Goal: Transaction & Acquisition: Purchase product/service

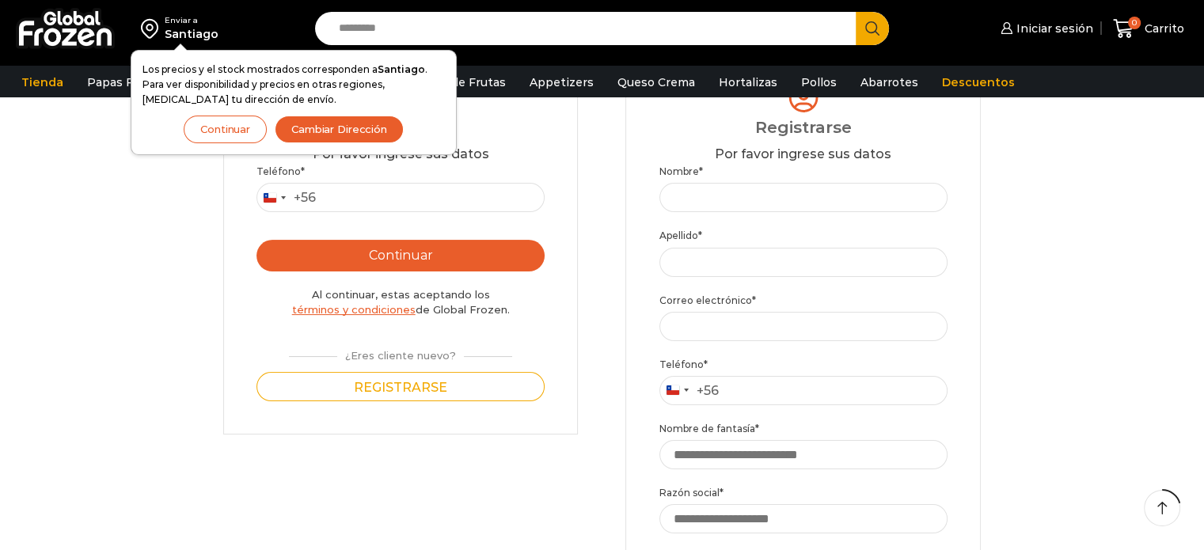
scroll to position [196, 0]
click at [419, 194] on input "Teléfono *" at bounding box center [401, 196] width 288 height 29
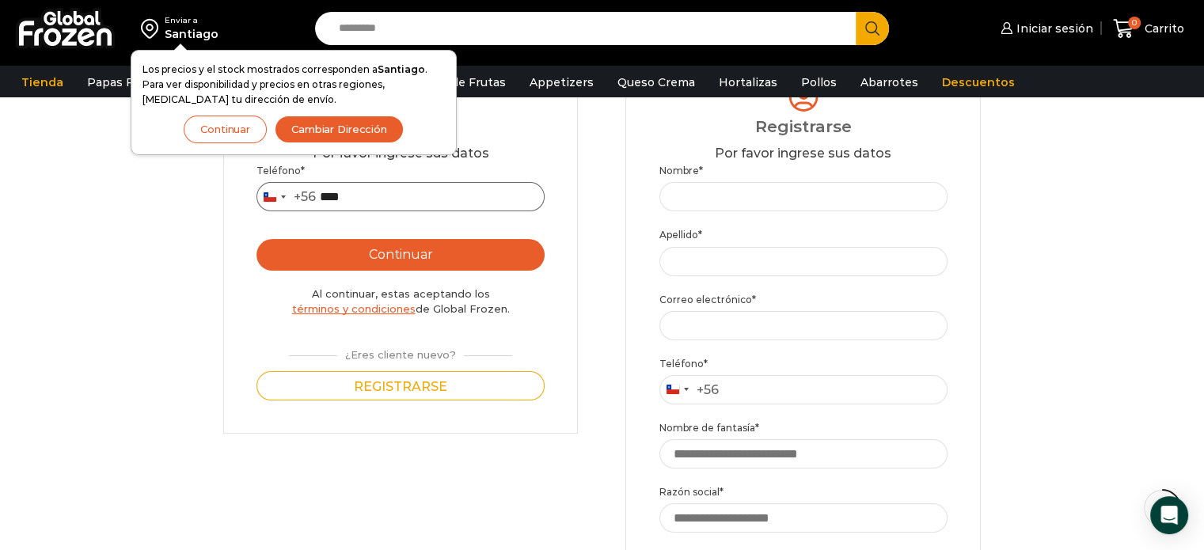
type input "*********"
click at [405, 264] on button "Continuar" at bounding box center [401, 255] width 288 height 32
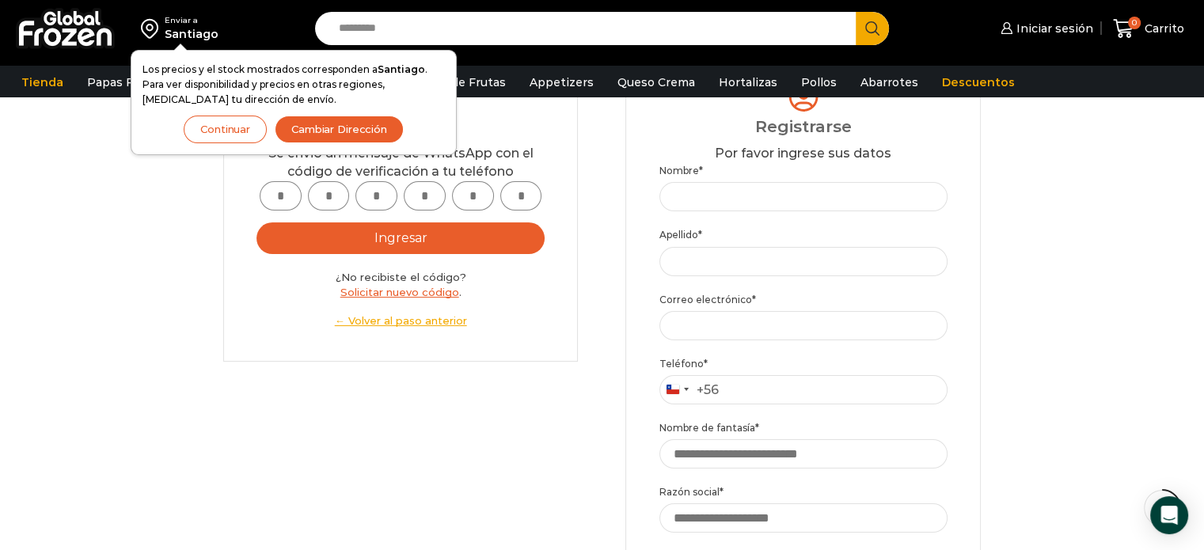
click at [204, 128] on button "Continuar" at bounding box center [225, 130] width 83 height 28
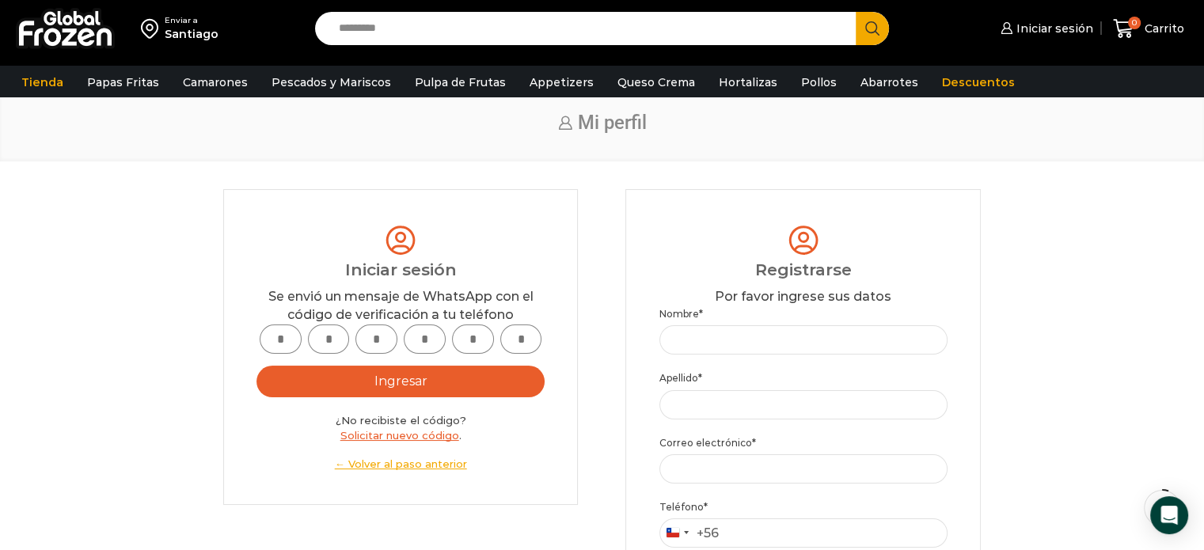
scroll to position [54, 0]
click at [269, 334] on input "text" at bounding box center [281, 338] width 42 height 29
type input "*"
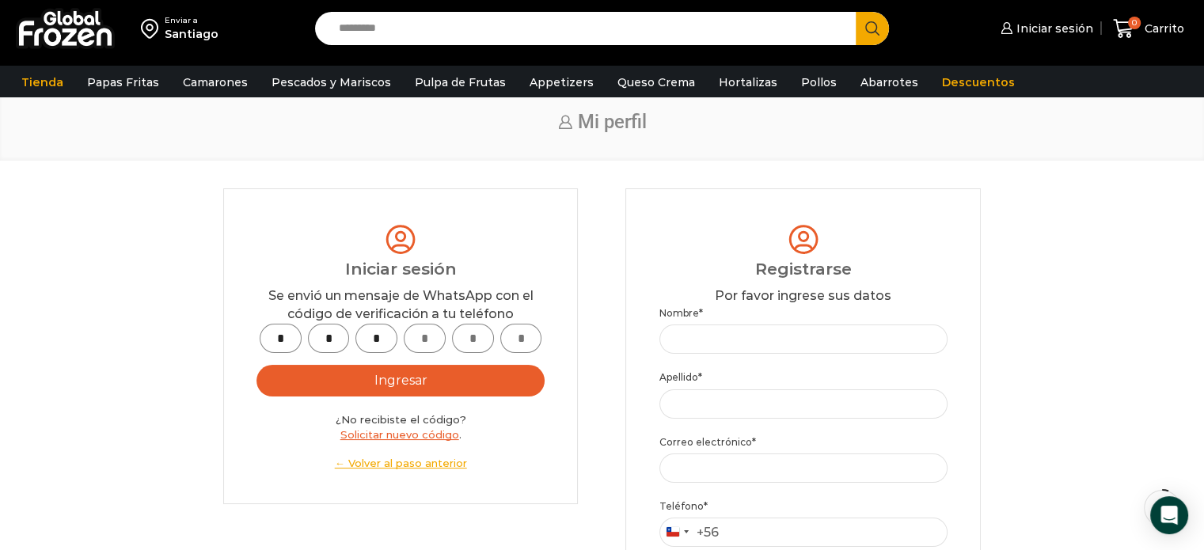
type input "*"
click at [344, 382] on button "Ingresar" at bounding box center [401, 381] width 288 height 32
click at [355, 382] on button "Ingresar" at bounding box center [401, 381] width 288 height 32
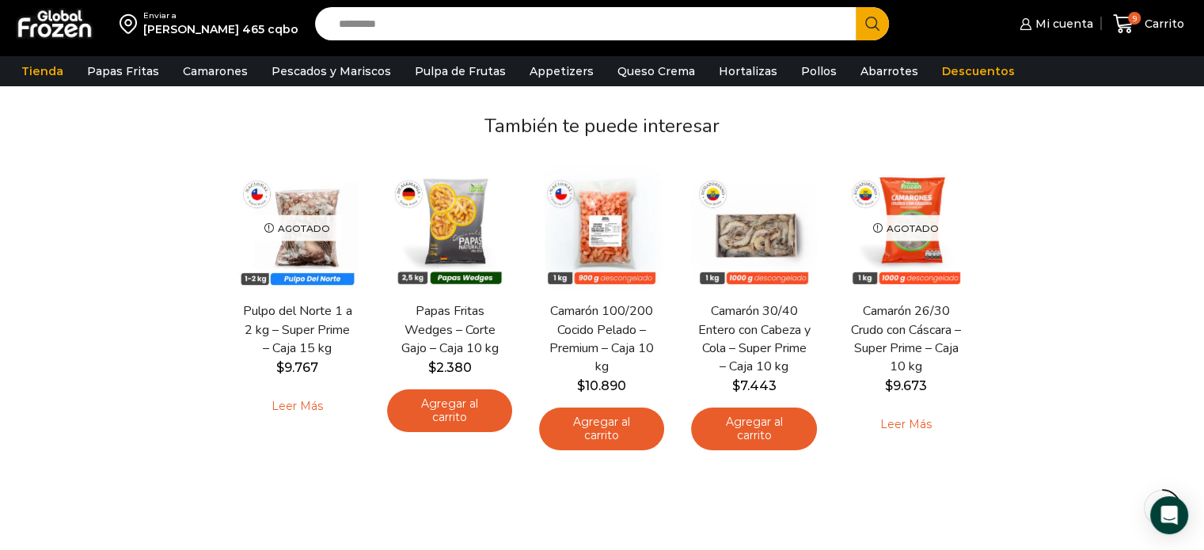
scroll to position [265, 0]
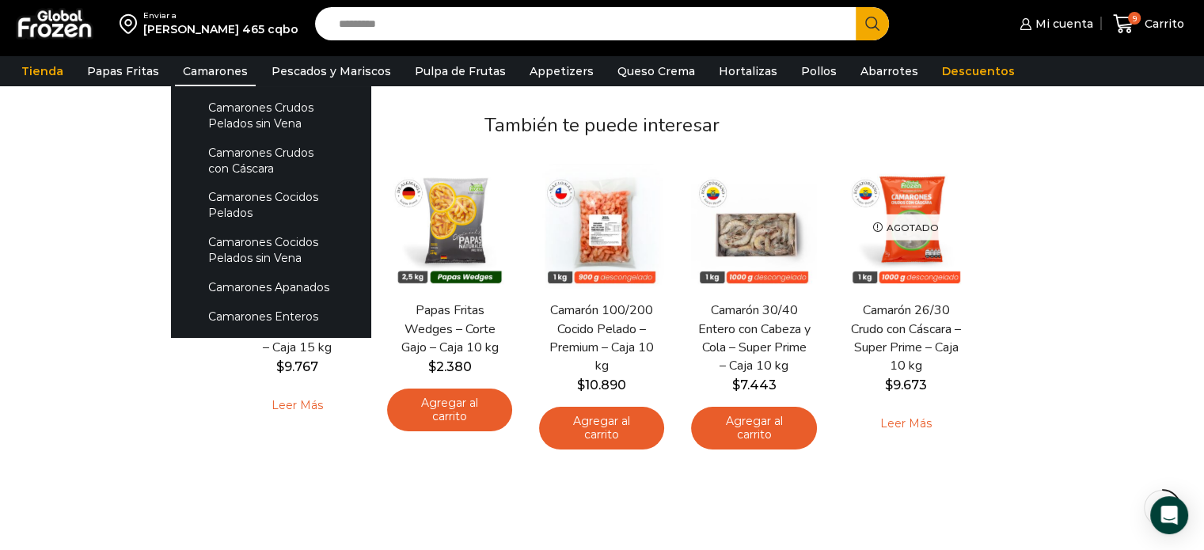
click at [190, 63] on link "Camarones" at bounding box center [215, 71] width 81 height 30
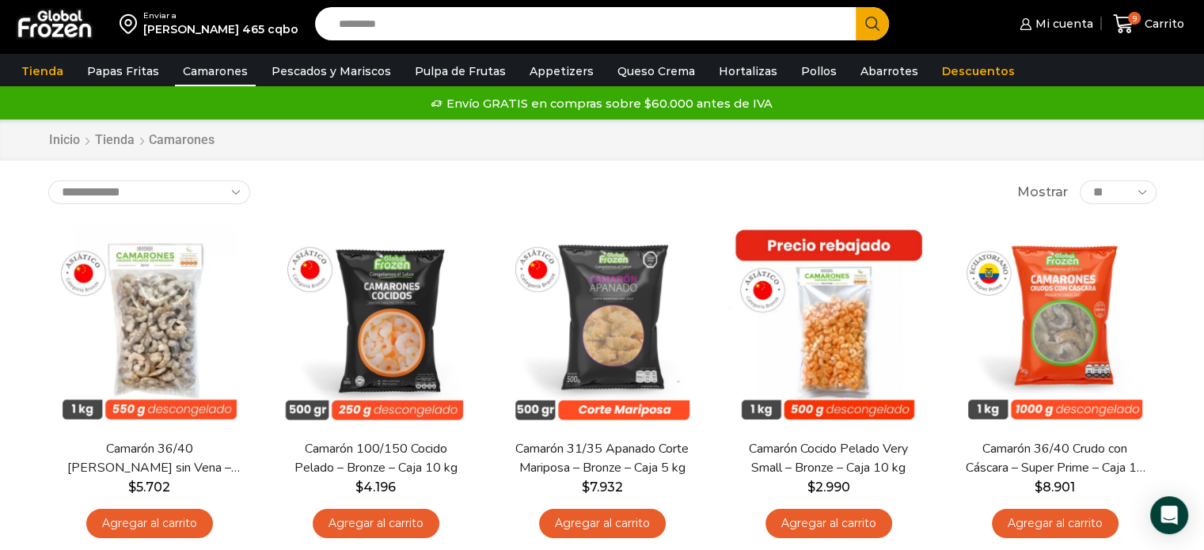
click at [214, 181] on select "**********" at bounding box center [149, 193] width 202 height 24
select select "*****"
click at [48, 181] on select "**********" at bounding box center [149, 193] width 202 height 24
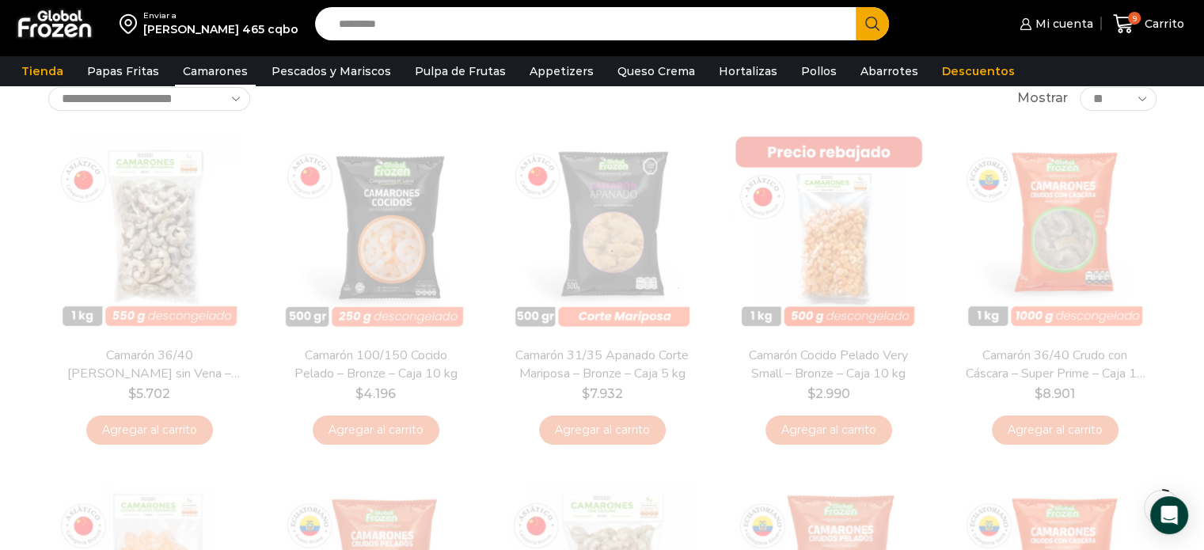
scroll to position [101, 0]
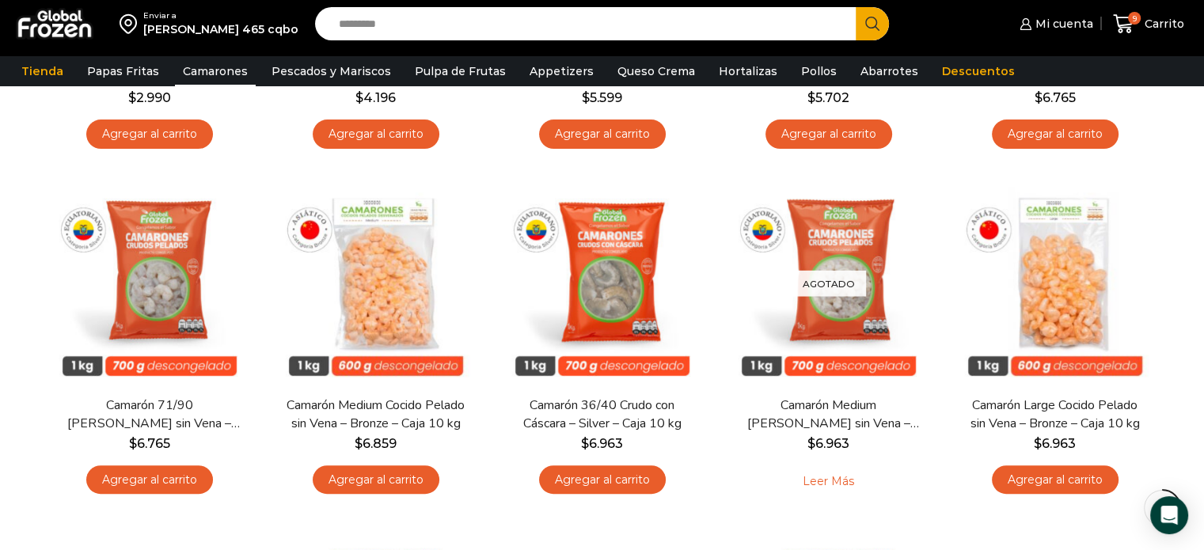
scroll to position [472, 0]
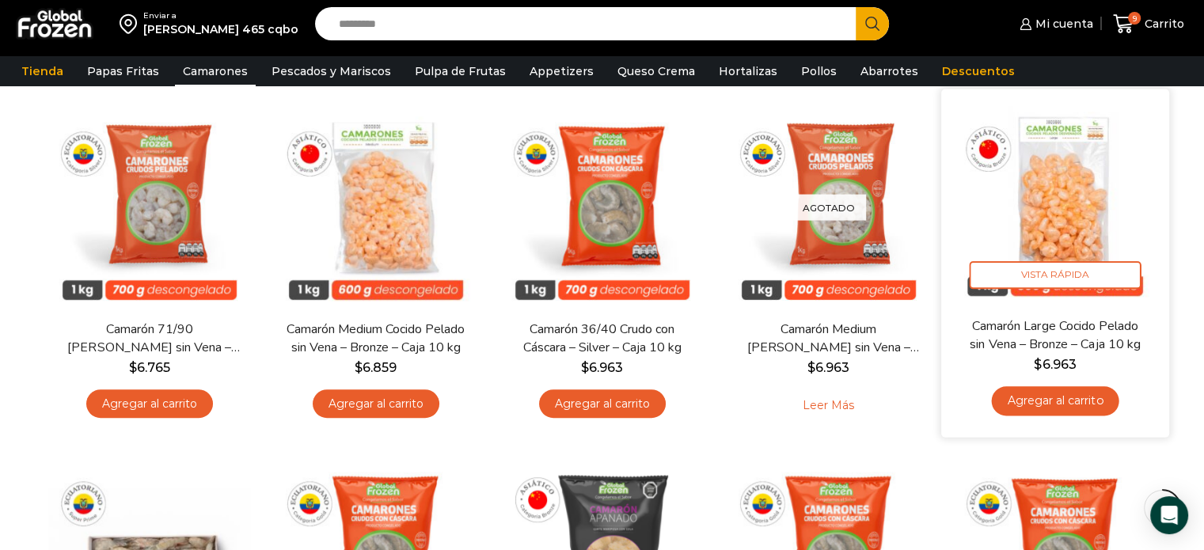
click at [1040, 405] on link "Agregar al carrito" at bounding box center [1054, 400] width 127 height 29
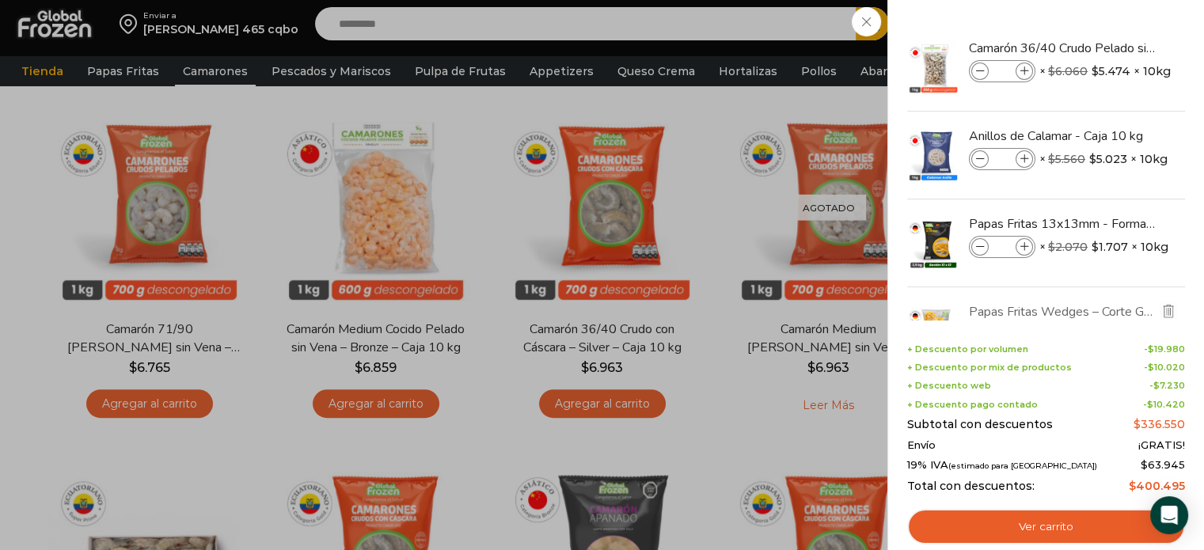
scroll to position [152, 0]
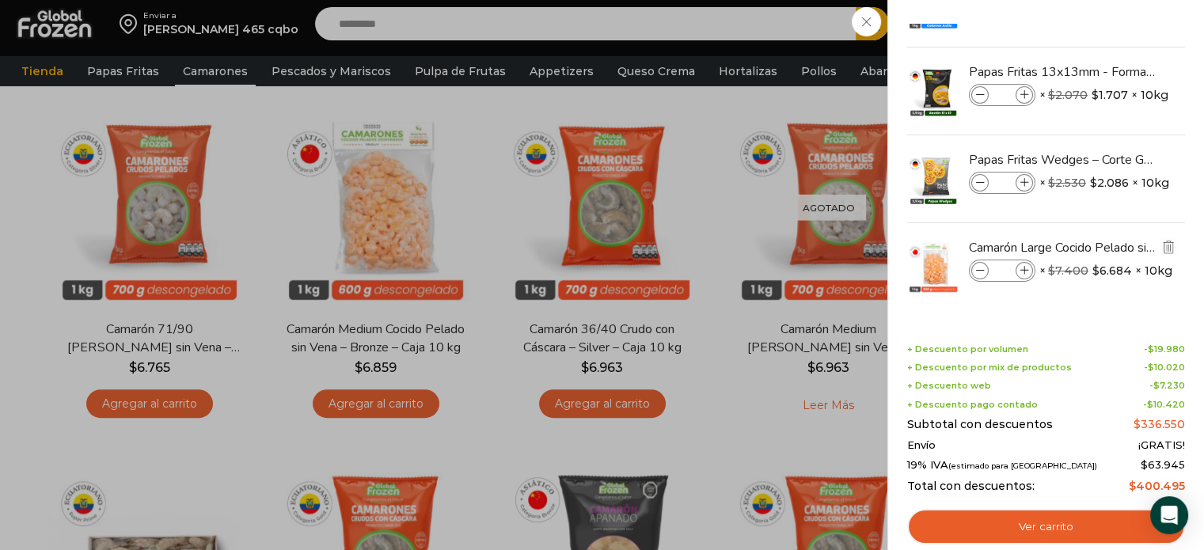
click at [1026, 270] on icon at bounding box center [1025, 271] width 9 height 9
type input "*"
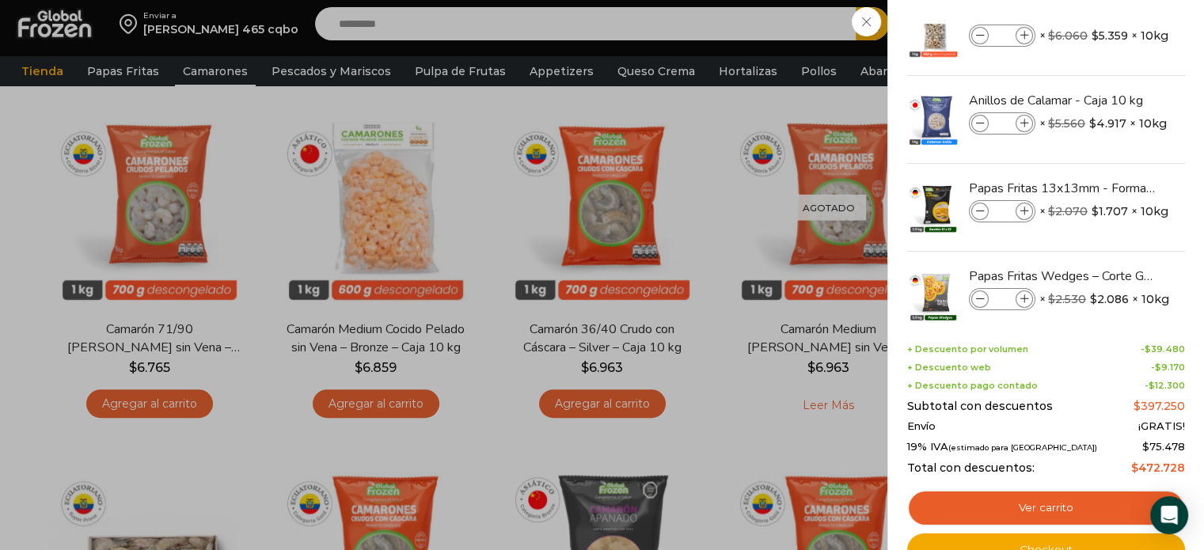
scroll to position [35, 0]
click at [983, 124] on icon at bounding box center [980, 124] width 9 height 9
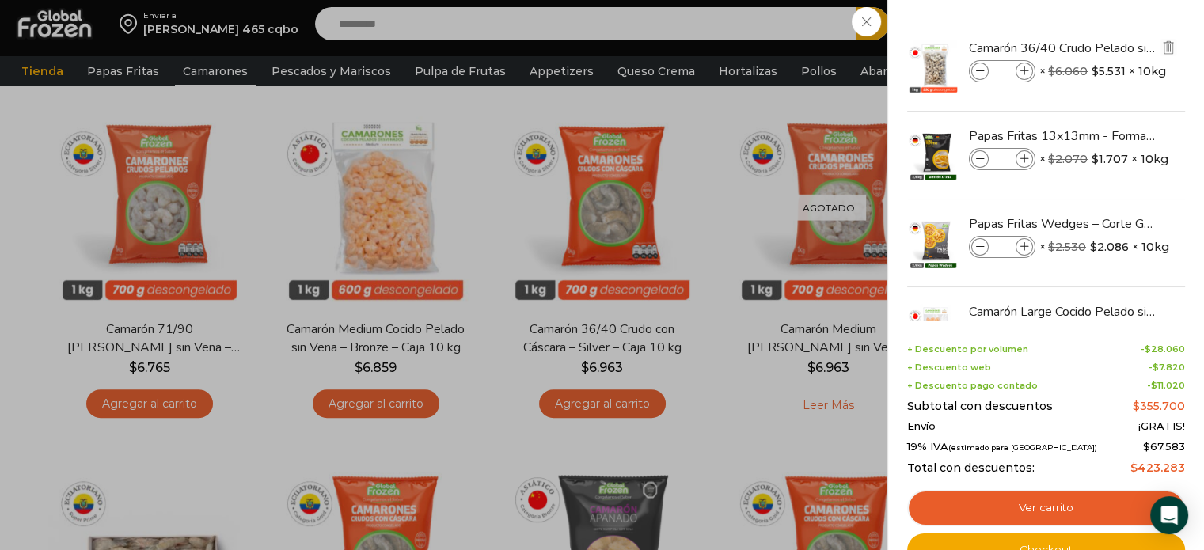
click at [977, 74] on icon at bounding box center [980, 71] width 9 height 9
type input "*"
click at [977, 74] on icon at bounding box center [980, 71] width 9 height 9
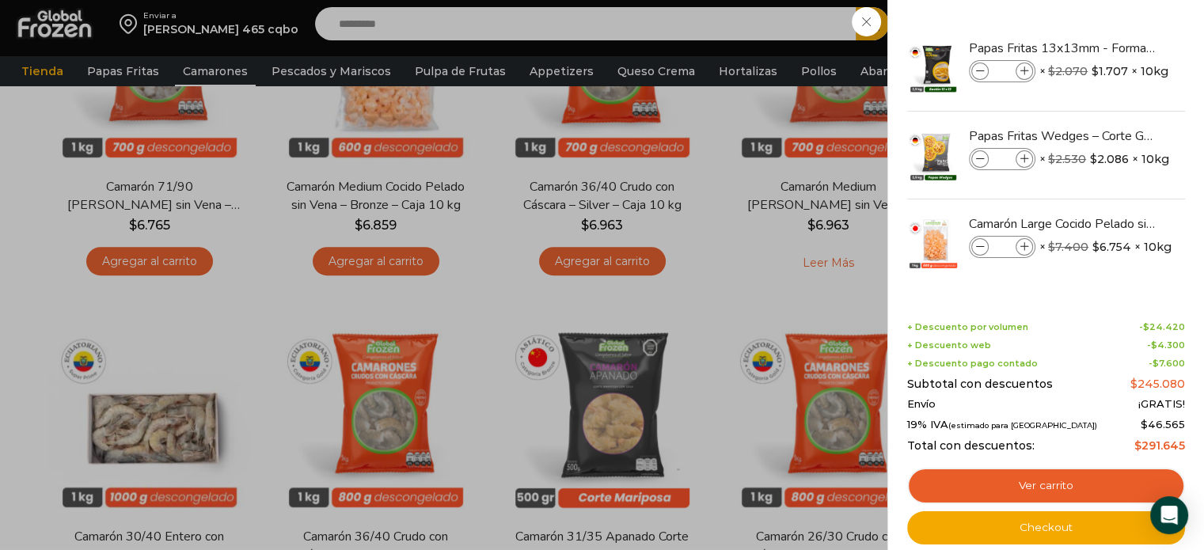
scroll to position [660, 0]
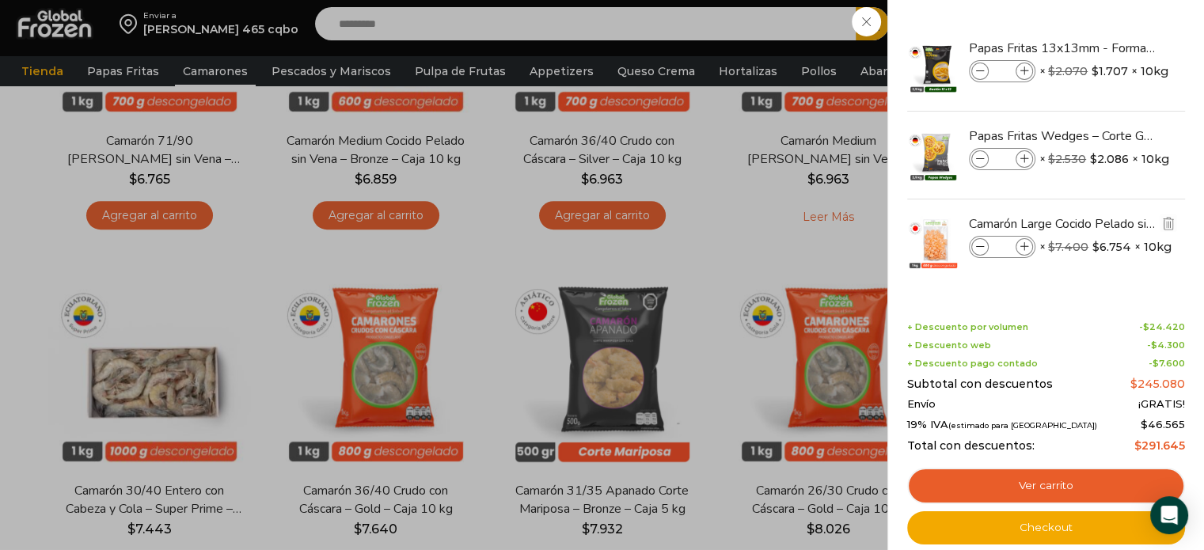
click at [1029, 249] on span at bounding box center [1024, 246] width 17 height 17
type input "*"
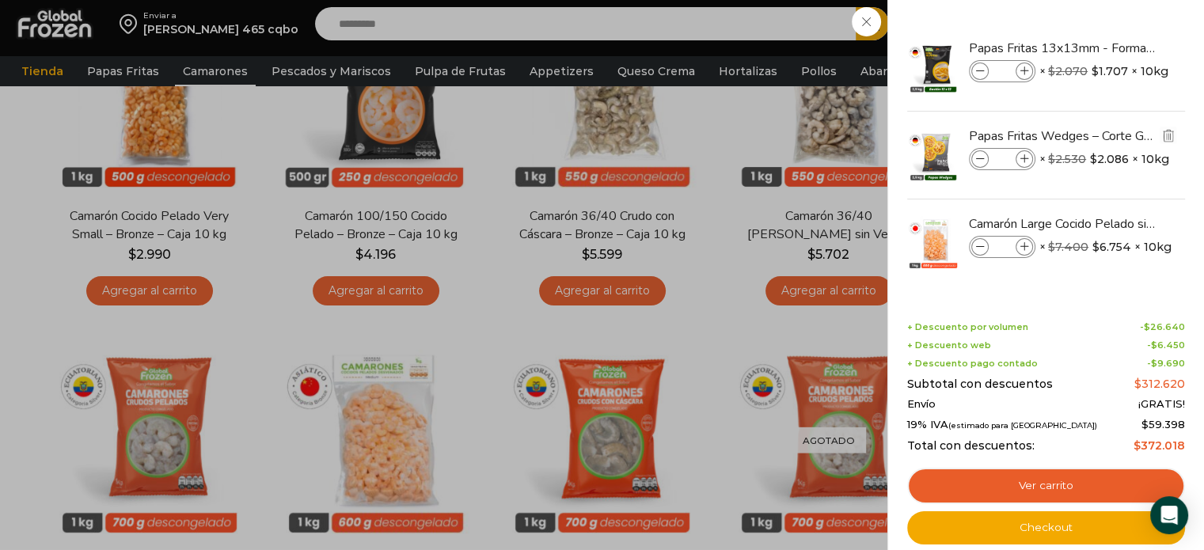
scroll to position [234, 0]
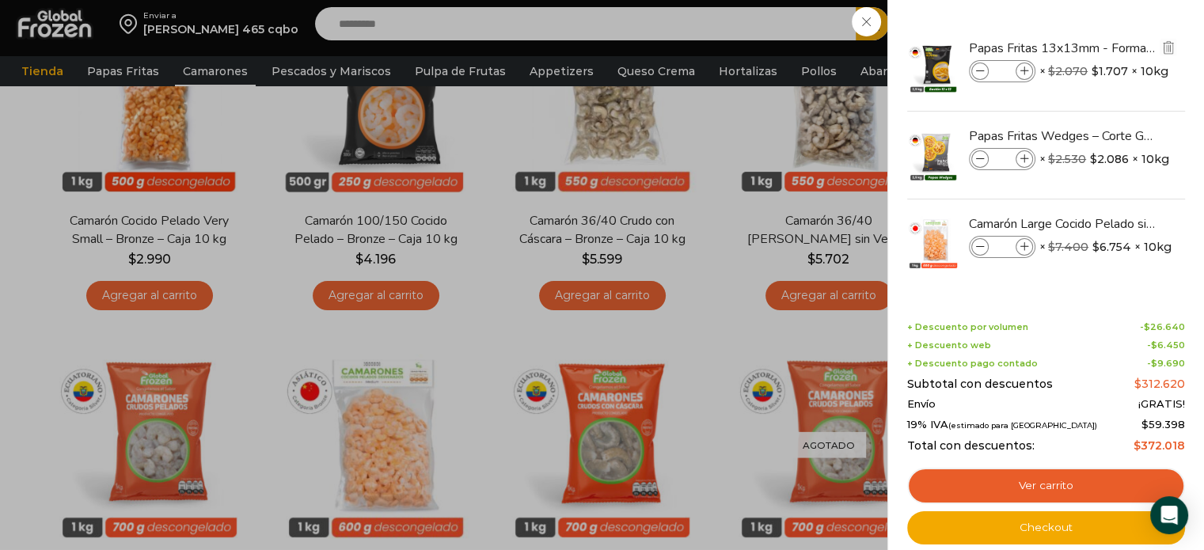
click at [972, 66] on span at bounding box center [980, 71] width 17 height 17
type input "*"
click at [979, 159] on icon at bounding box center [980, 159] width 9 height 9
type input "*"
click at [981, 76] on span at bounding box center [980, 71] width 17 height 17
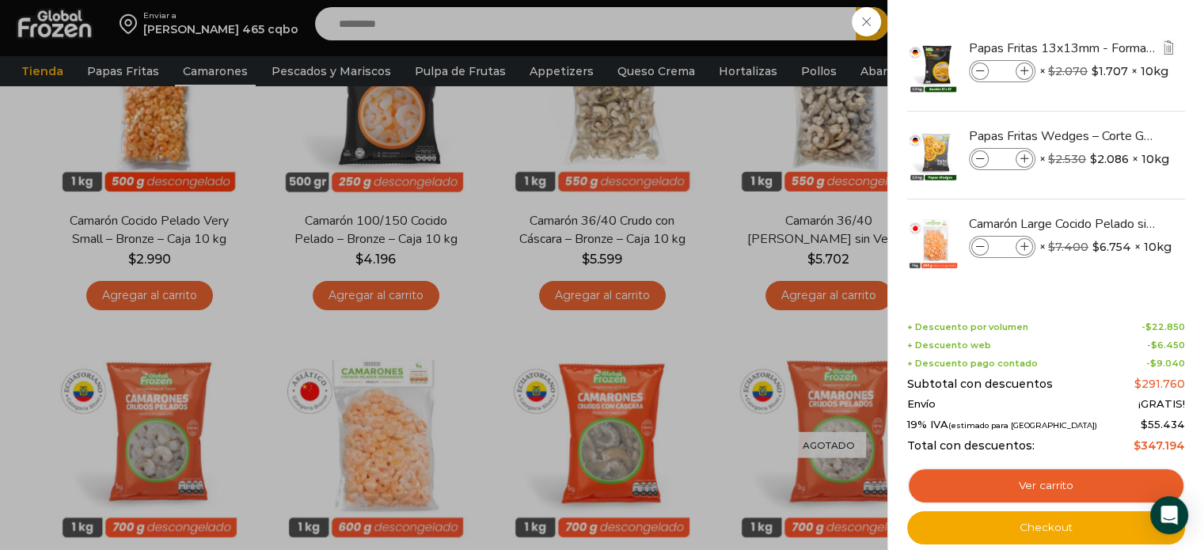
type input "*"
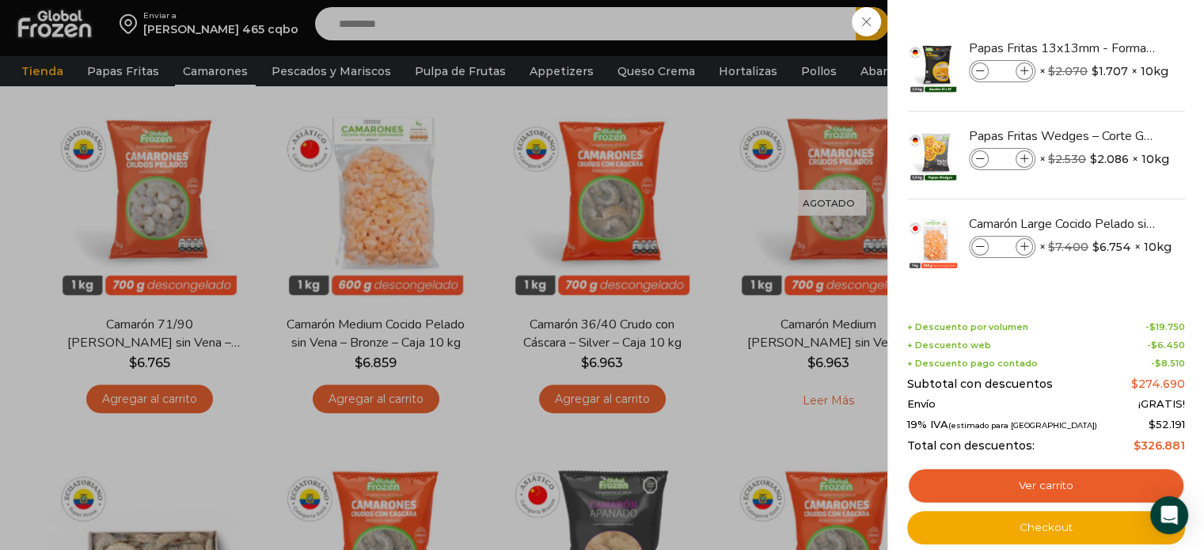
scroll to position [475, 0]
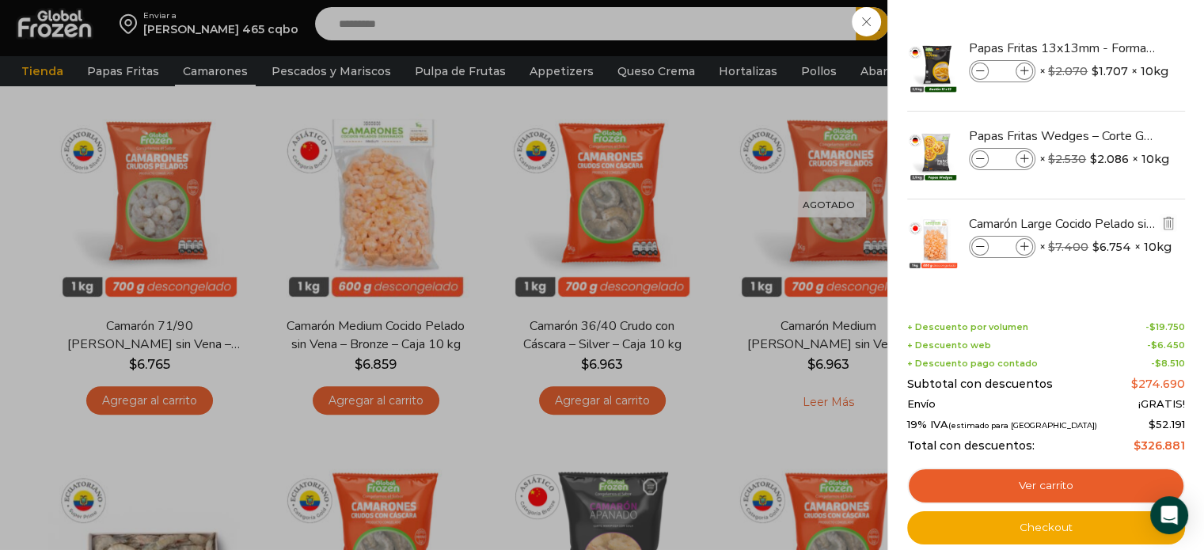
click at [978, 246] on icon at bounding box center [980, 247] width 9 height 9
type input "*"
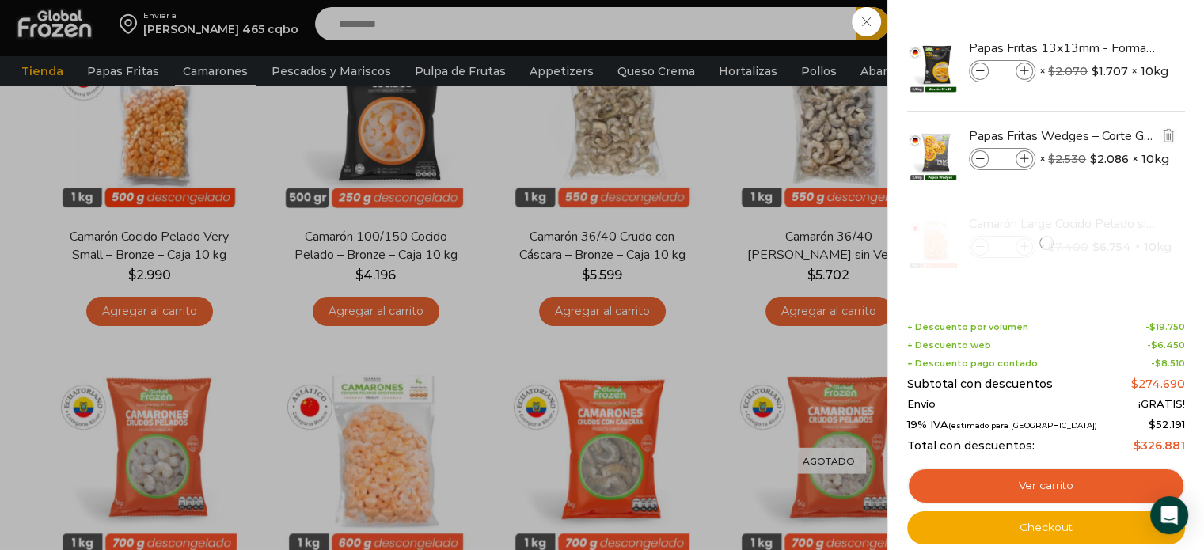
scroll to position [215, 0]
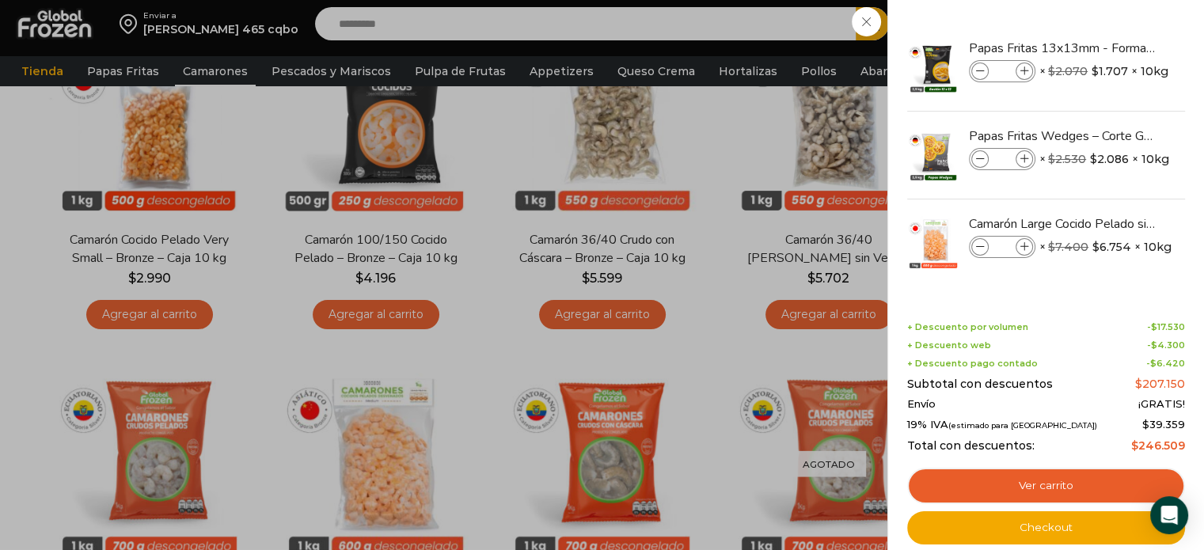
click at [1109, 43] on div "6 Carrito 6 6 Shopping Cart *" at bounding box center [1148, 24] width 79 height 37
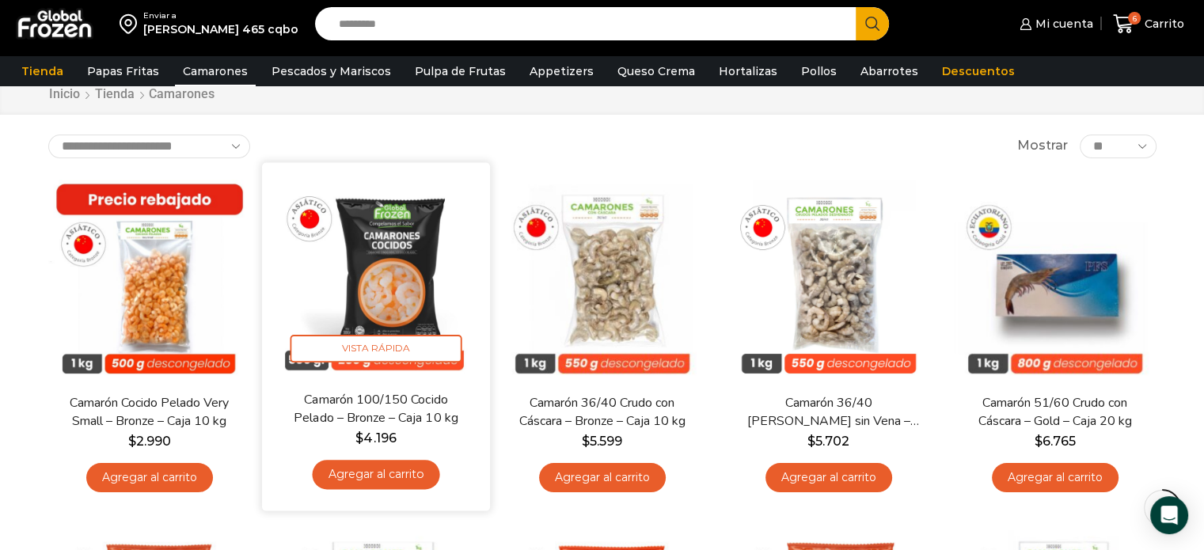
scroll to position [0, 0]
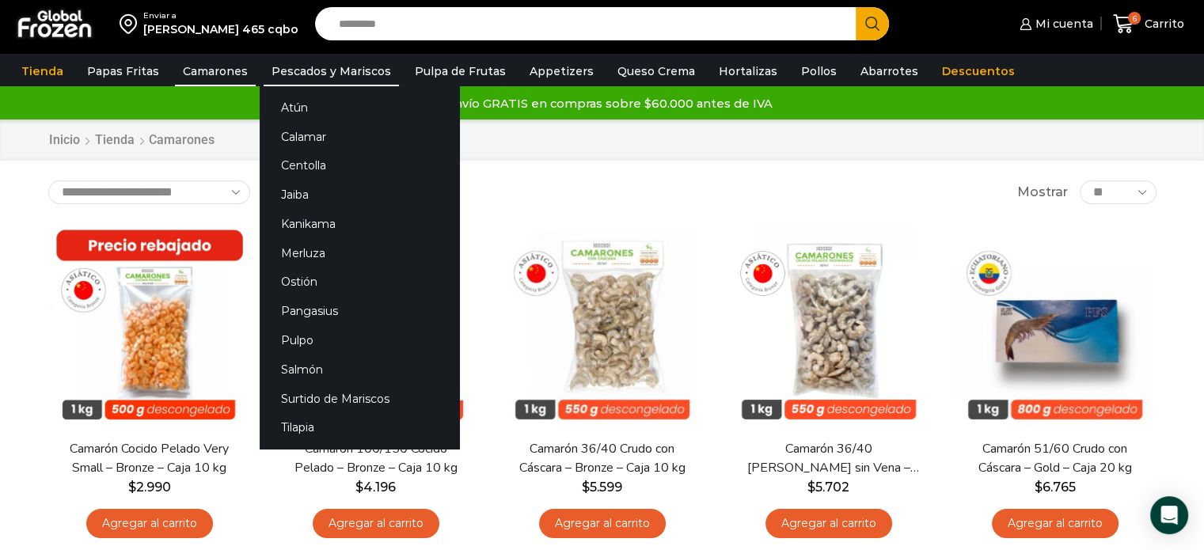
click at [361, 63] on link "Pescados y Mariscos" at bounding box center [331, 71] width 135 height 30
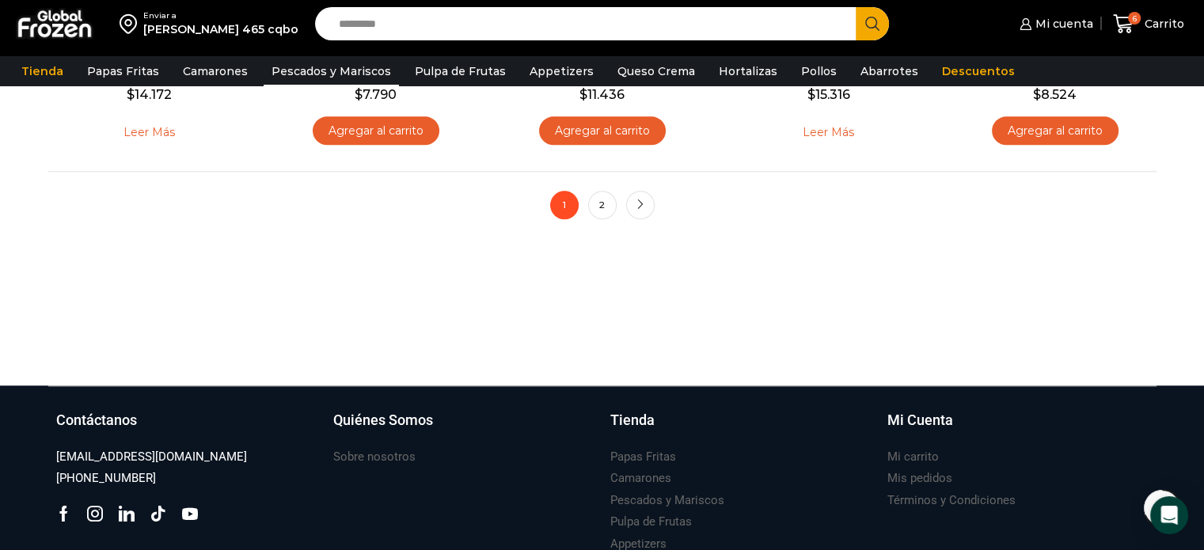
scroll to position [1447, 0]
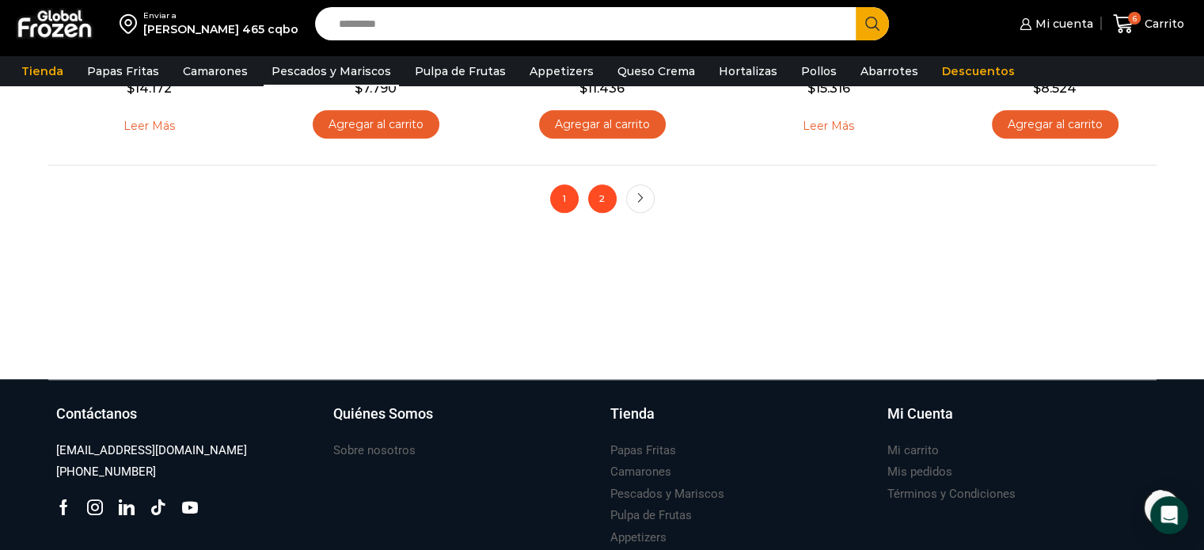
click at [595, 197] on link "2" at bounding box center [602, 199] width 29 height 29
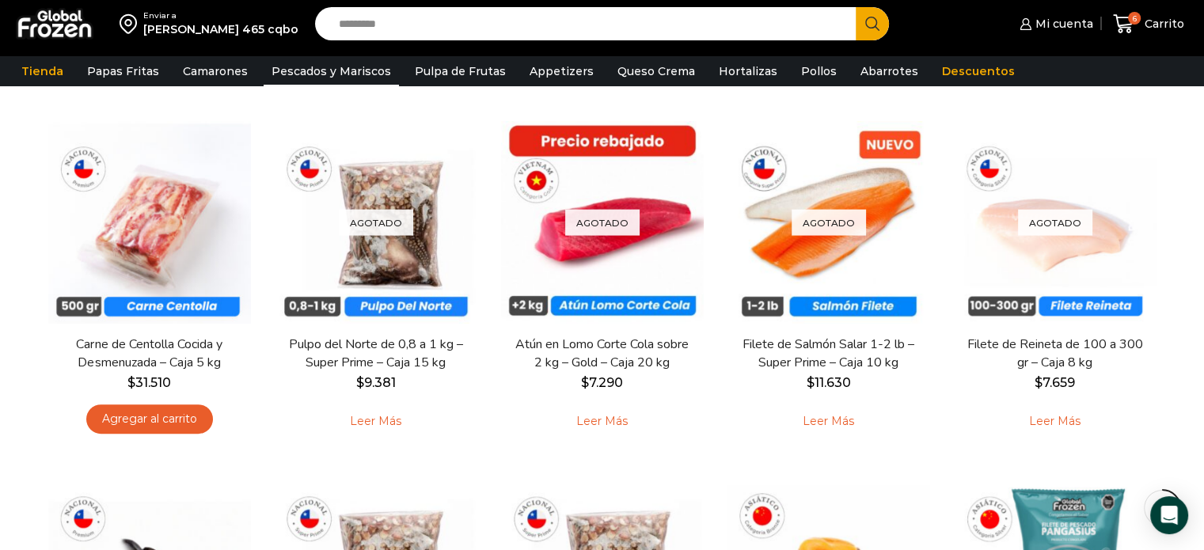
scroll to position [478, 0]
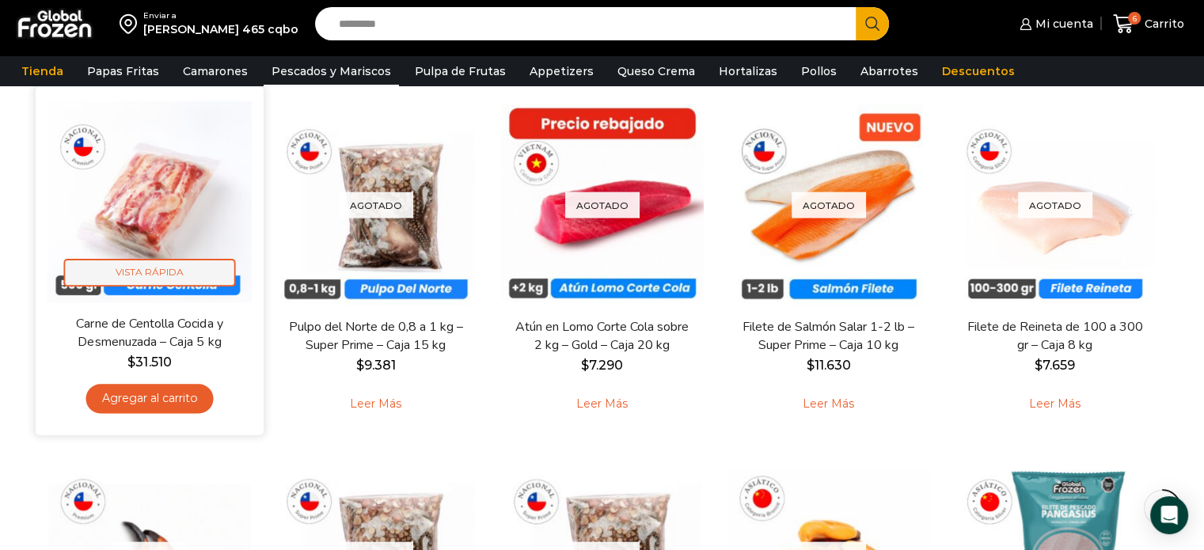
click at [176, 273] on span "Vista Rápida" at bounding box center [149, 273] width 172 height 28
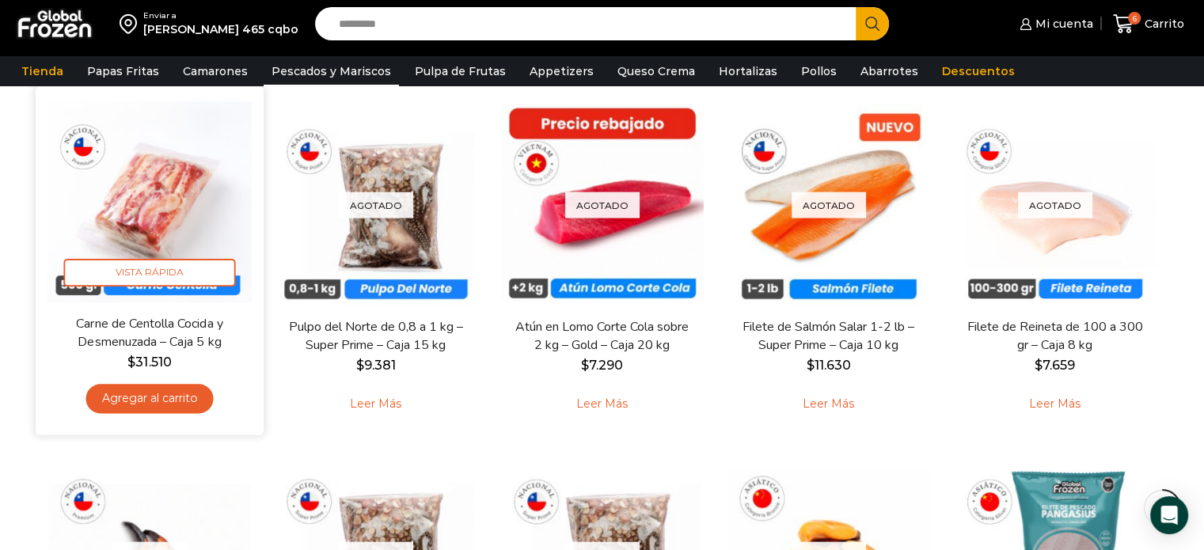
click at [154, 329] on link "Carne de Centolla Cocida y Desmenuzada – Caja 5 kg" at bounding box center [149, 333] width 184 height 37
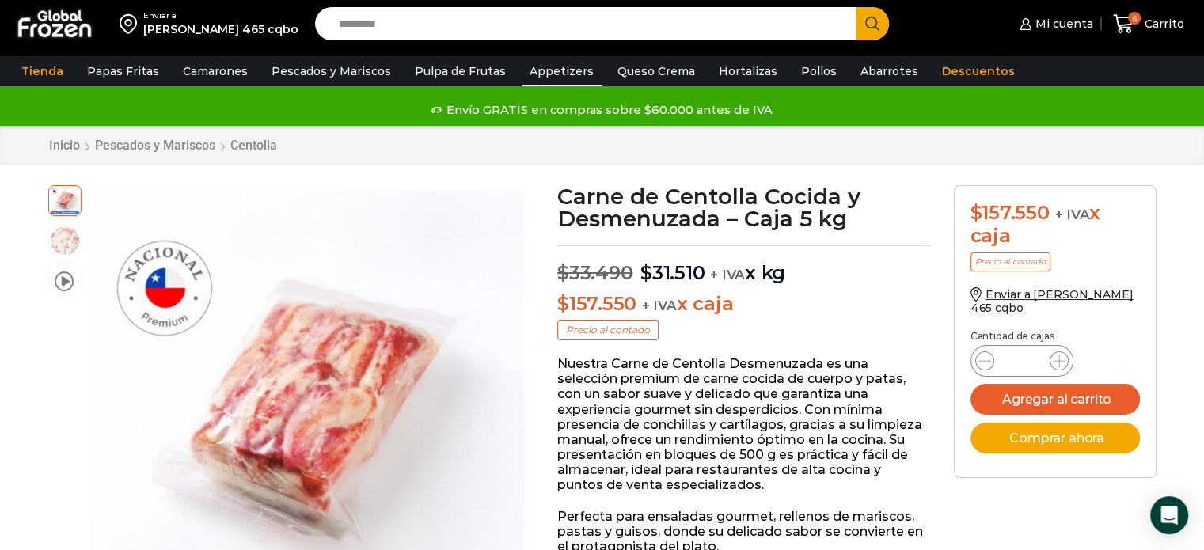
click at [535, 68] on link "Appetizers" at bounding box center [562, 71] width 80 height 30
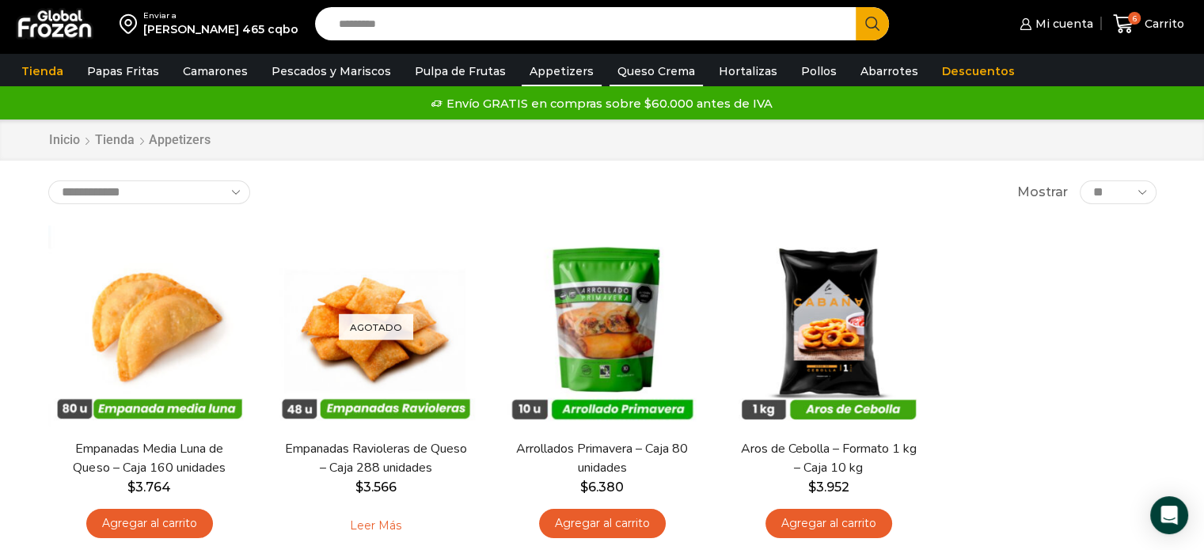
click at [648, 68] on link "Queso Crema" at bounding box center [656, 71] width 93 height 30
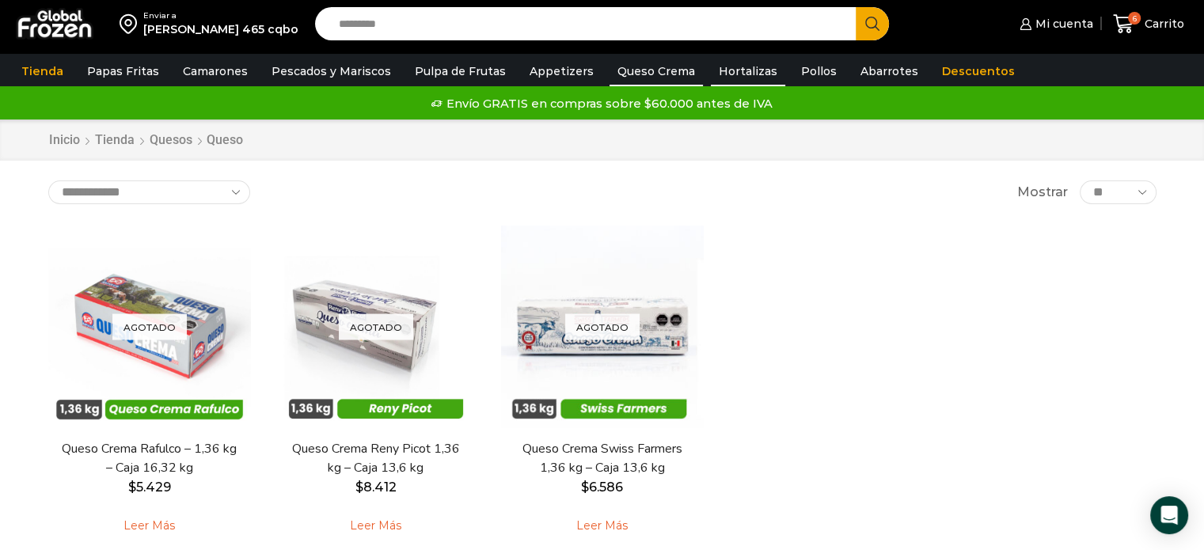
click at [726, 77] on link "Hortalizas" at bounding box center [748, 71] width 74 height 30
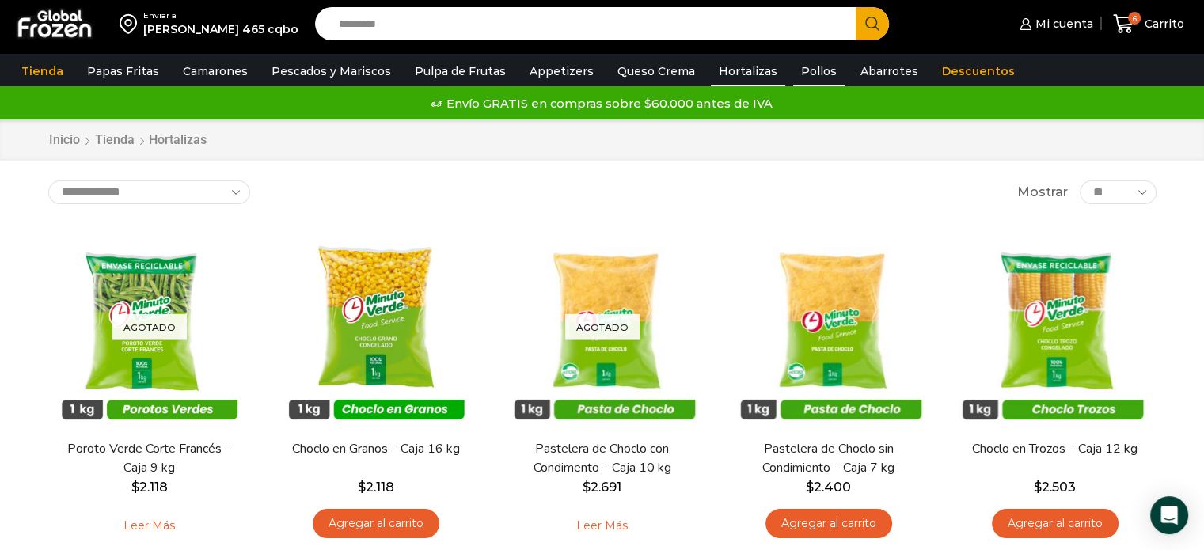
click at [793, 77] on link "Pollos" at bounding box center [818, 71] width 51 height 30
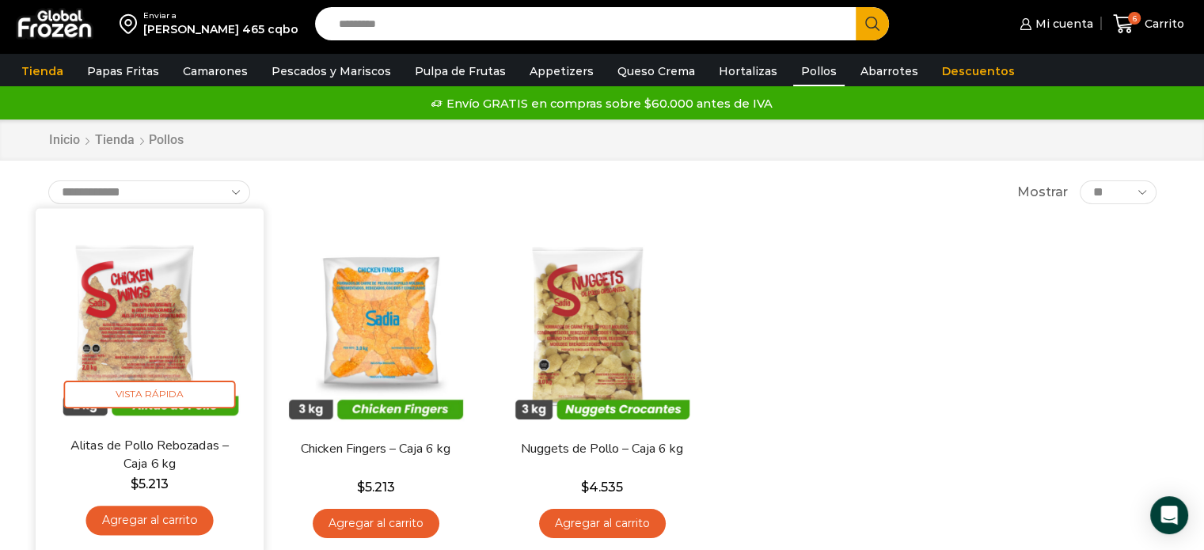
click at [166, 525] on link "Agregar al carrito" at bounding box center [149, 520] width 127 height 29
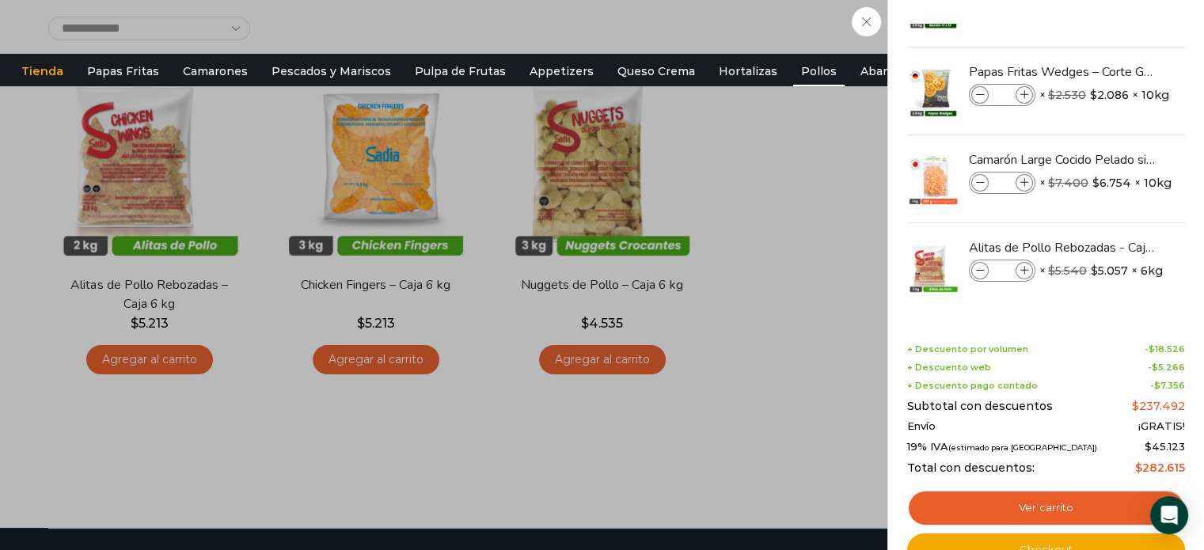
scroll to position [167, 0]
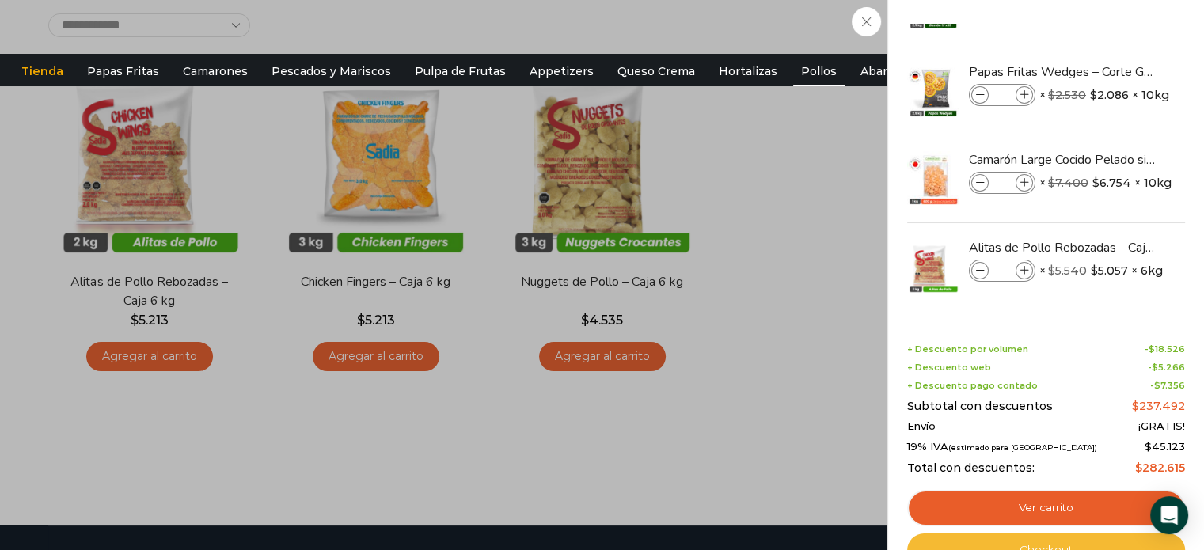
click at [1045, 541] on link "Checkout" at bounding box center [1046, 550] width 278 height 33
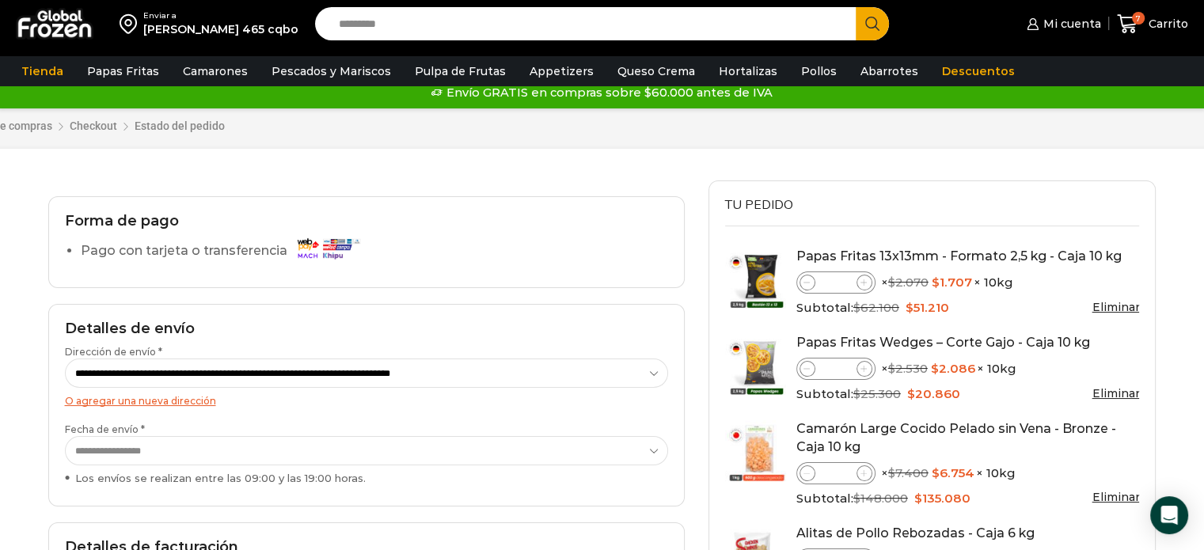
scroll to position [13, 0]
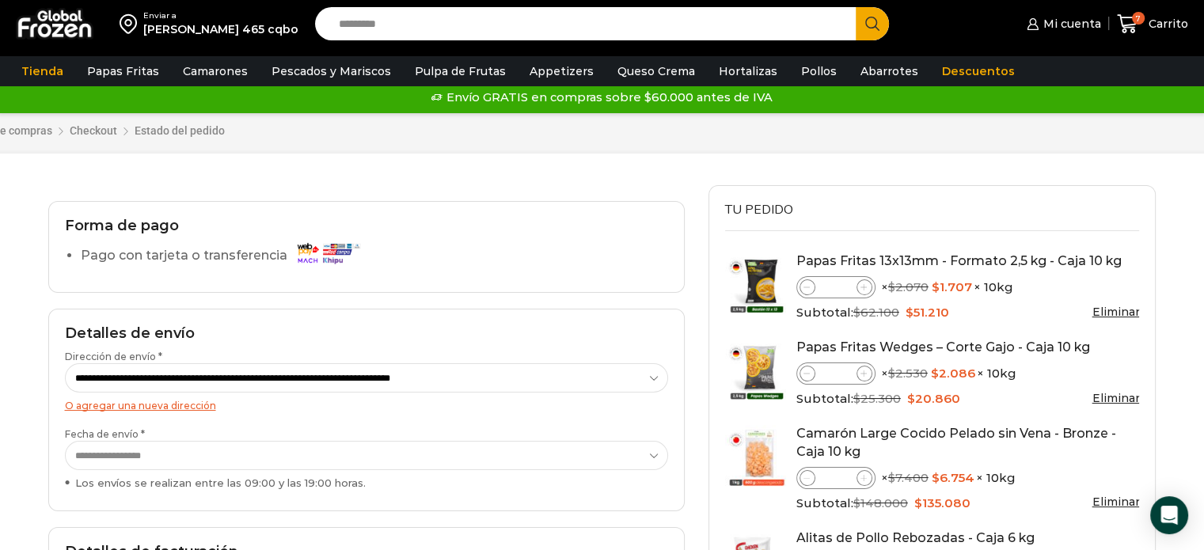
click at [177, 249] on label "Pago con tarjeta o transferencia" at bounding box center [224, 256] width 287 height 28
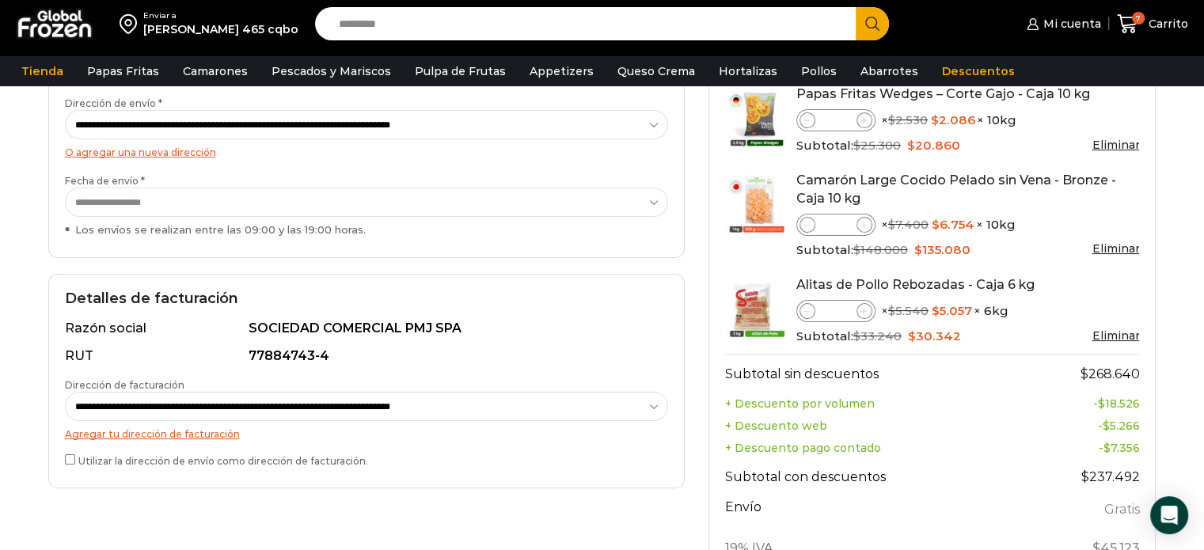
scroll to position [0, 0]
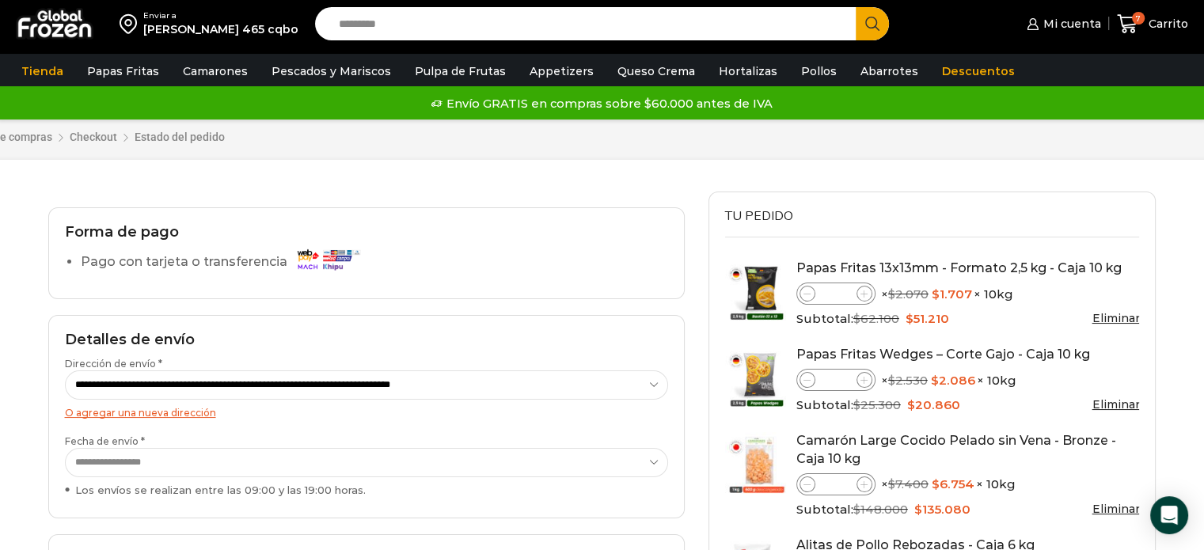
click at [320, 255] on img at bounding box center [327, 259] width 71 height 28
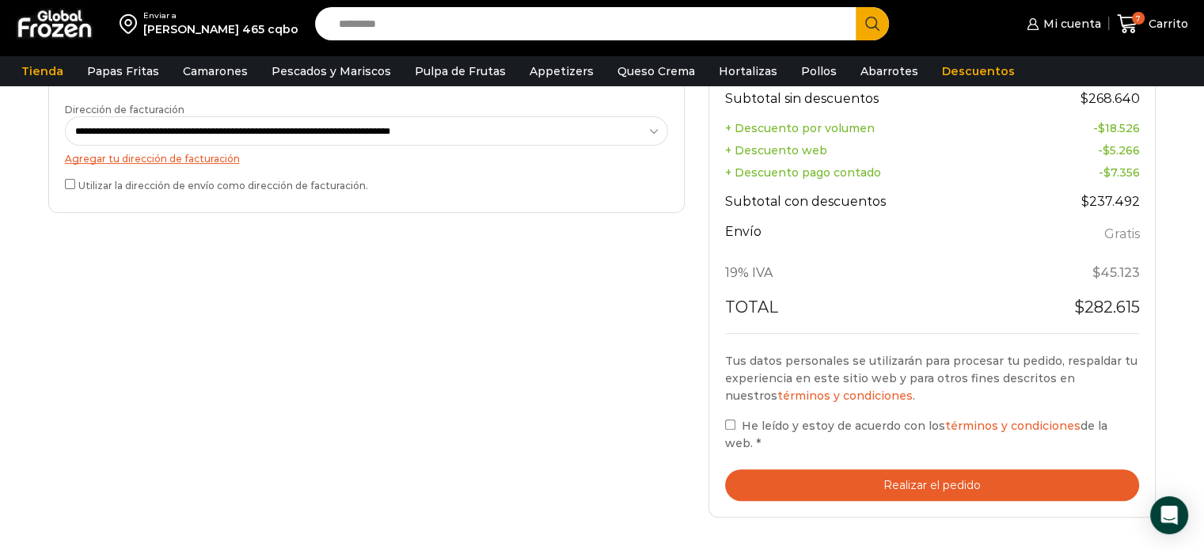
scroll to position [542, 0]
click at [881, 474] on button "Realizar el pedido" at bounding box center [932, 486] width 415 height 32
